Goal: Task Accomplishment & Management: Use online tool/utility

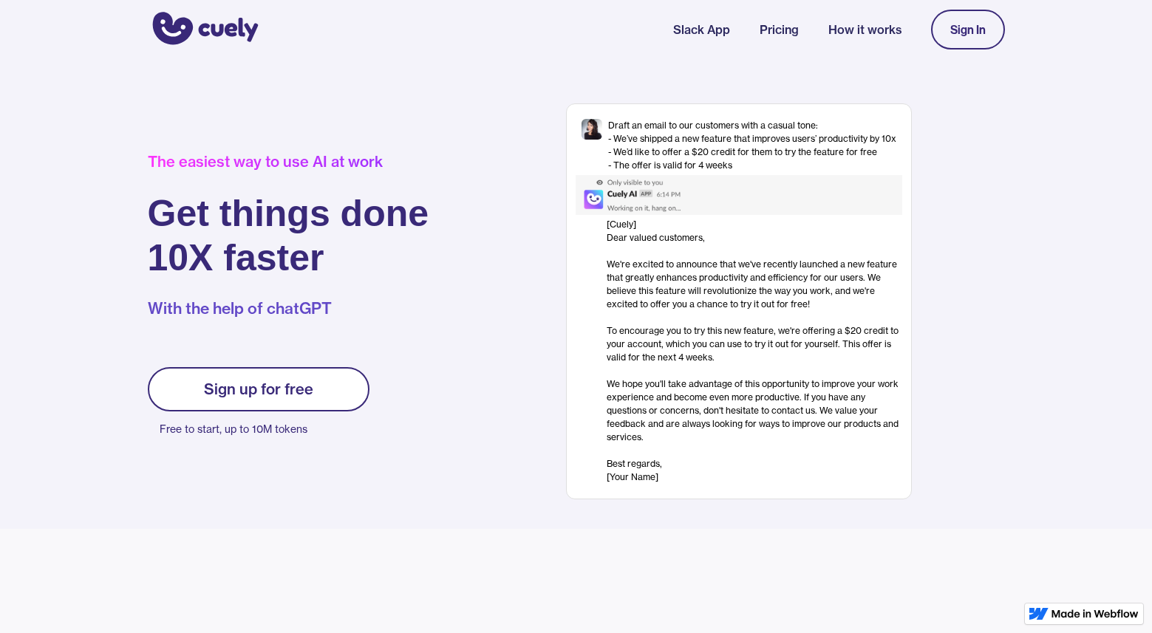
click at [266, 398] on div "Sign up for free" at bounding box center [258, 390] width 109 height 18
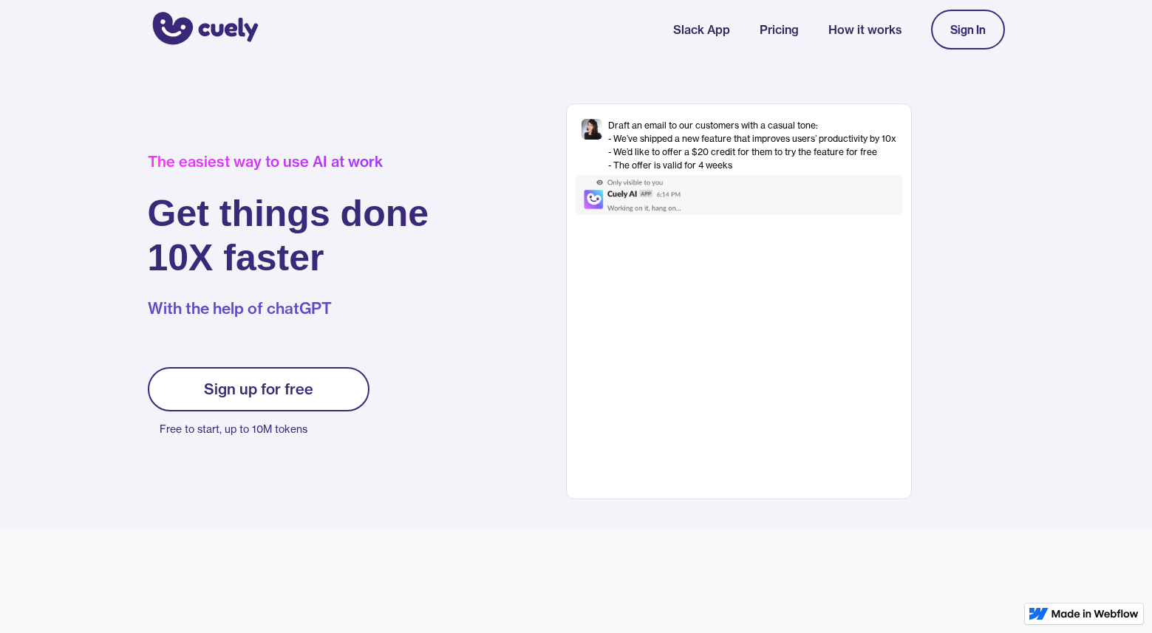
click at [272, 384] on div "Sign up for free" at bounding box center [258, 390] width 109 height 18
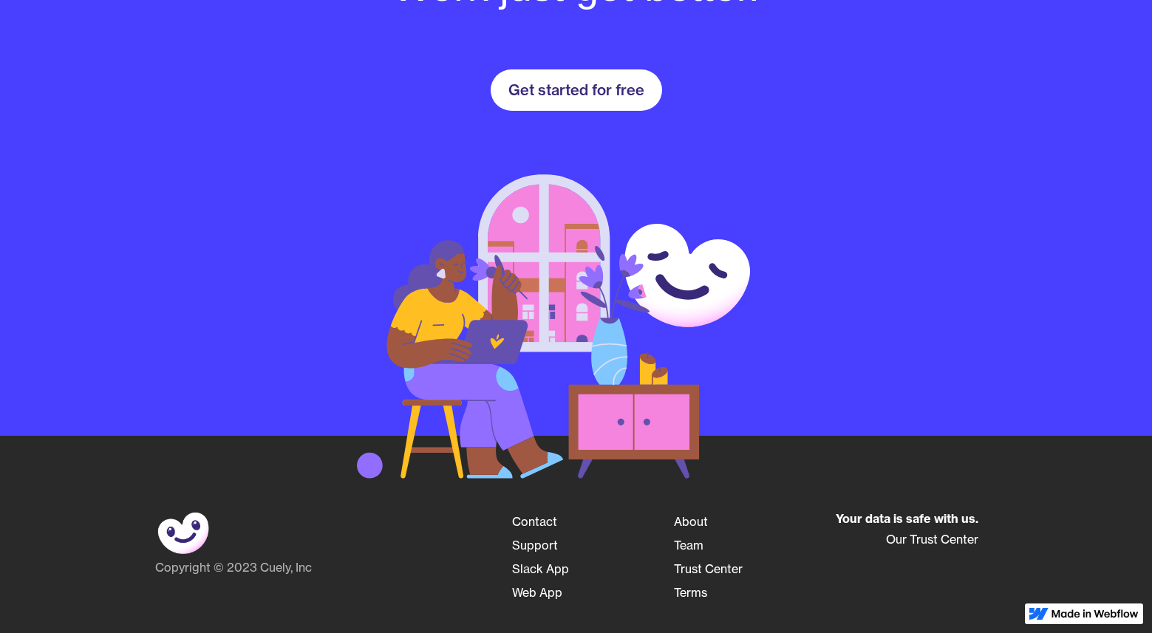
scroll to position [2033, 0]
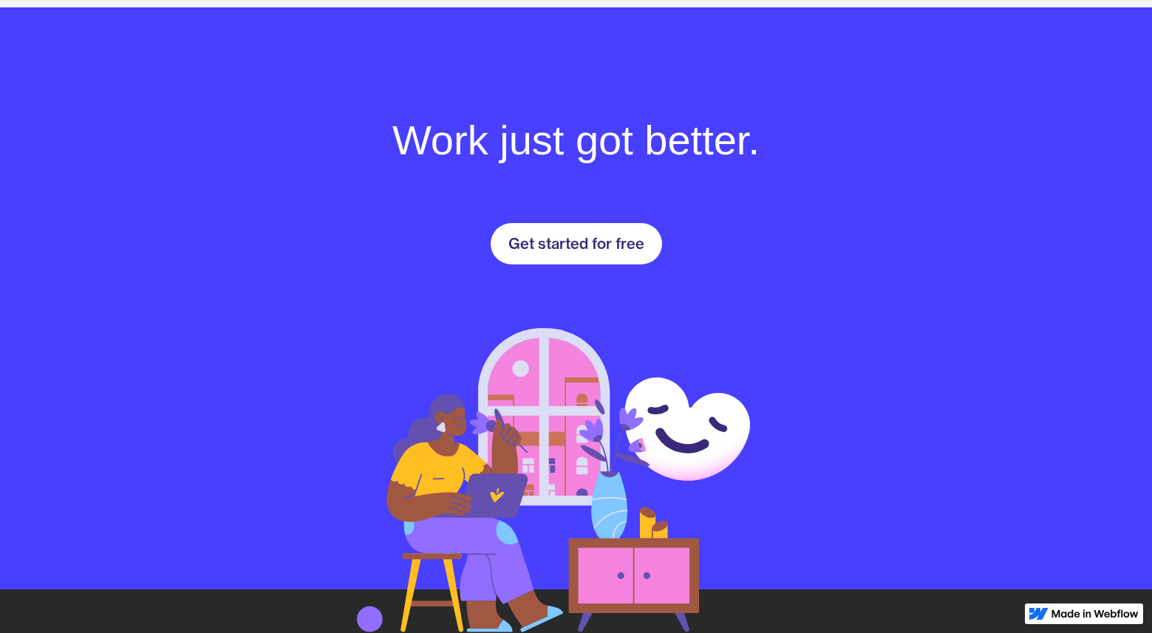
click at [579, 258] on link "Get started for free" at bounding box center [576, 243] width 171 height 41
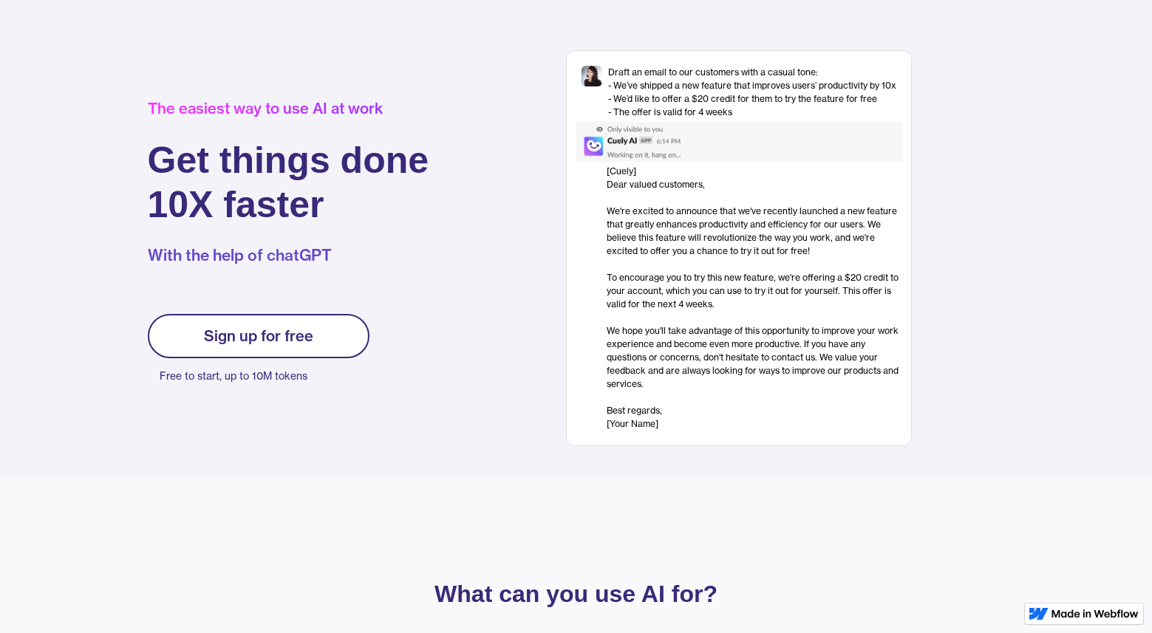
scroll to position [55, 0]
